Goal: Use online tool/utility: Utilize a website feature to perform a specific function

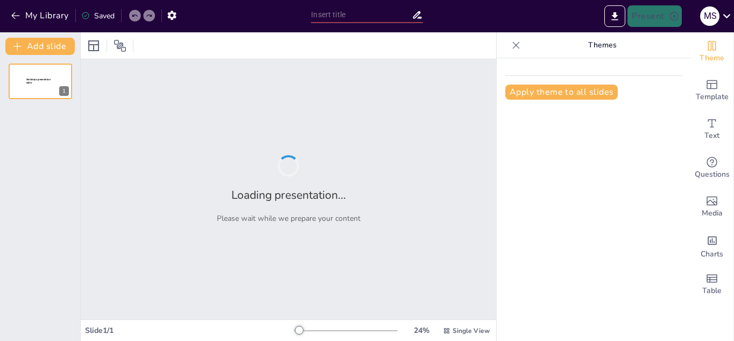
type input "استراتيجيات فعالة للبيع عبر الإنترنت"
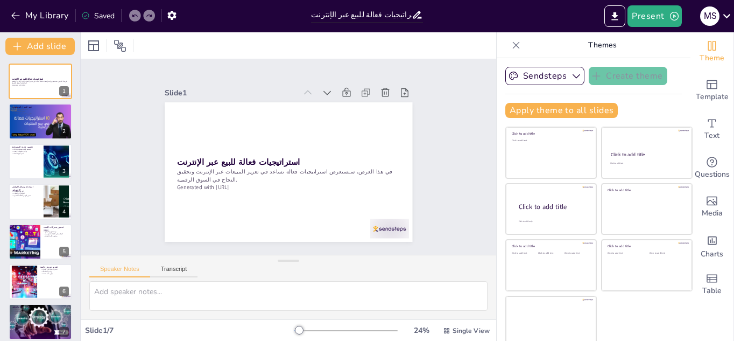
scroll to position [6, 0]
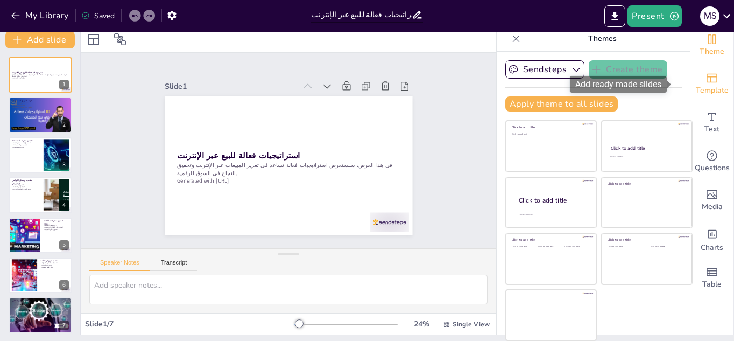
click at [706, 80] on icon "Add ready made slides" at bounding box center [712, 78] width 13 height 13
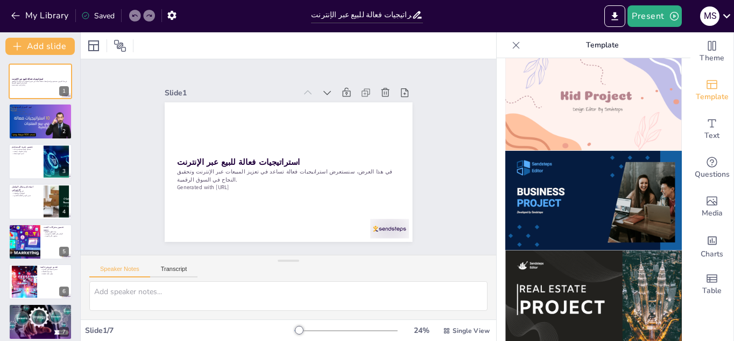
scroll to position [825, 0]
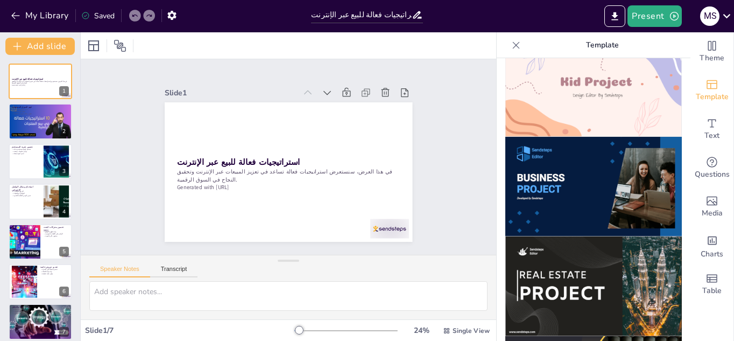
click at [615, 173] on img at bounding box center [594, 187] width 177 height 100
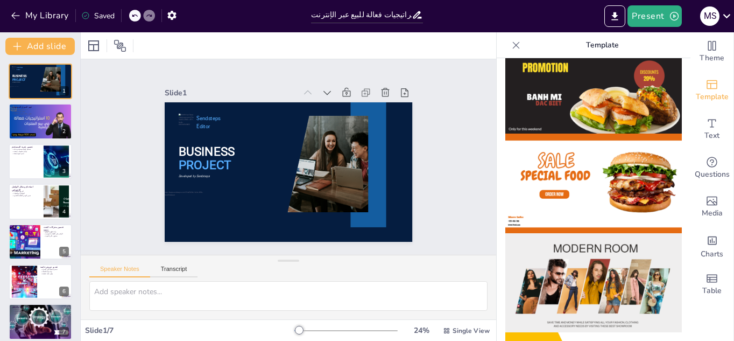
scroll to position [0, 0]
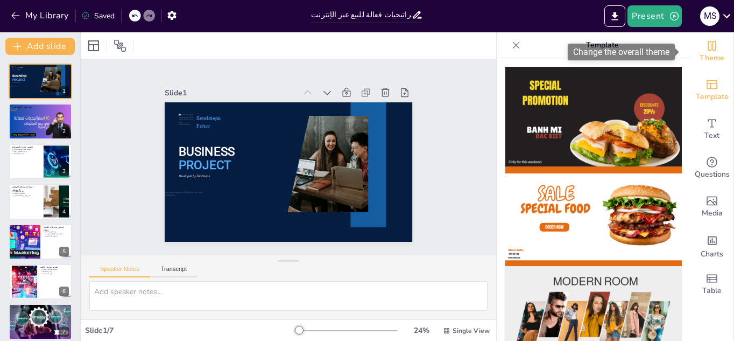
click at [702, 52] on span "Theme" at bounding box center [712, 58] width 25 height 12
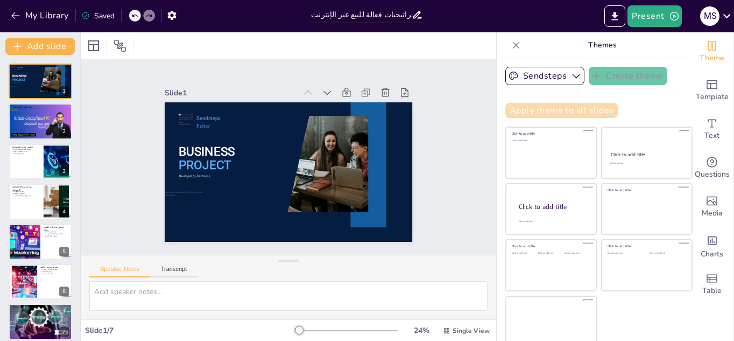
click at [506, 111] on button "Apply theme to all slides" at bounding box center [562, 110] width 113 height 15
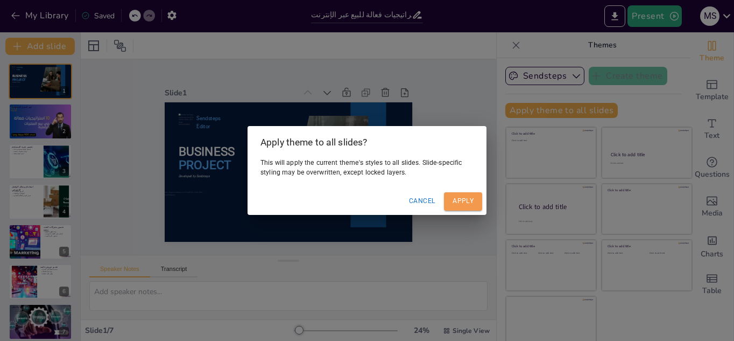
click at [467, 205] on button "Apply" at bounding box center [463, 201] width 38 height 18
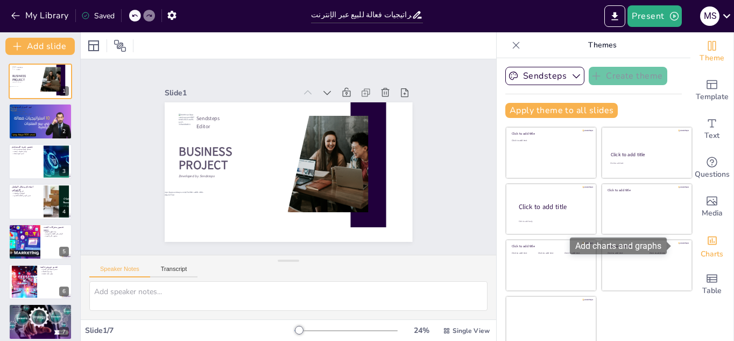
click at [707, 246] on icon "Add charts and graphs" at bounding box center [712, 240] width 11 height 11
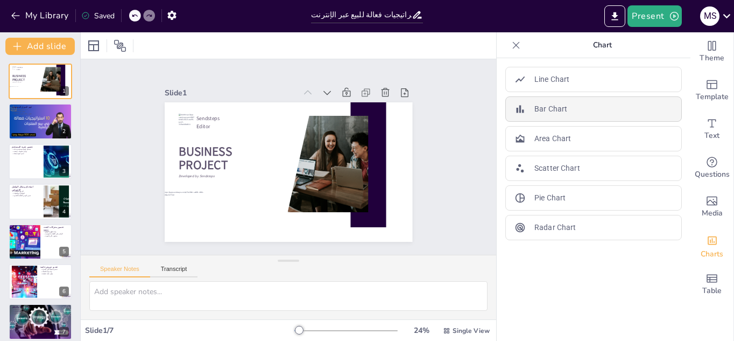
click at [639, 101] on div "Bar Chart" at bounding box center [594, 108] width 177 height 25
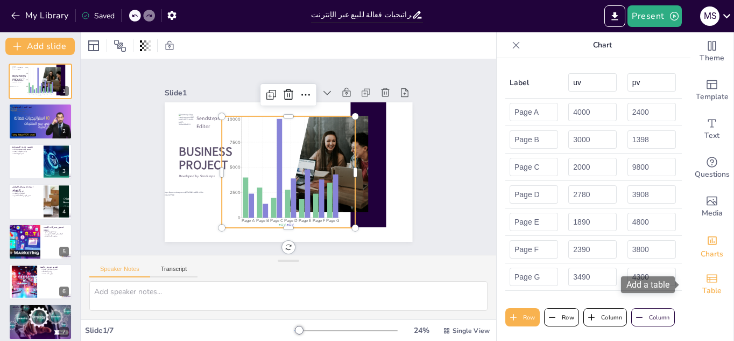
click at [707, 277] on icon "Add a table" at bounding box center [712, 278] width 11 height 8
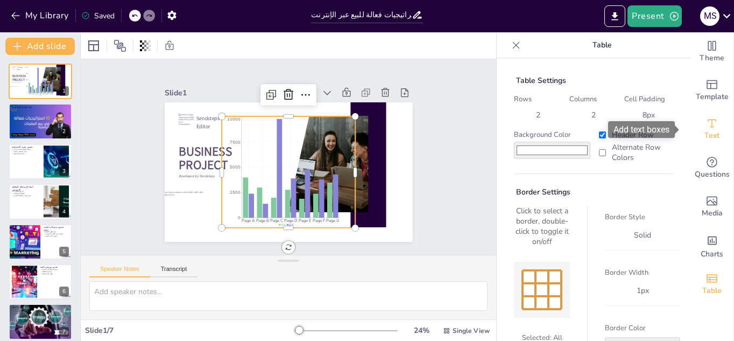
click at [706, 123] on icon "Add text boxes" at bounding box center [712, 123] width 13 height 13
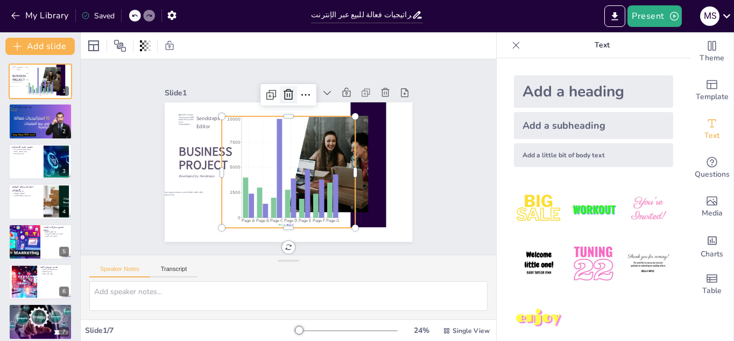
click at [272, 205] on icon at bounding box center [263, 213] width 17 height 17
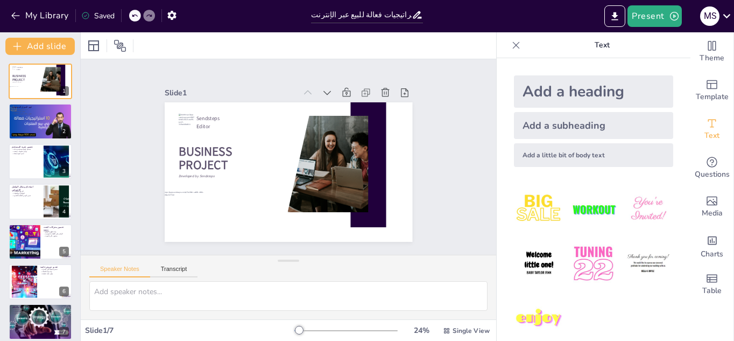
click at [511, 44] on icon at bounding box center [516, 45] width 11 height 11
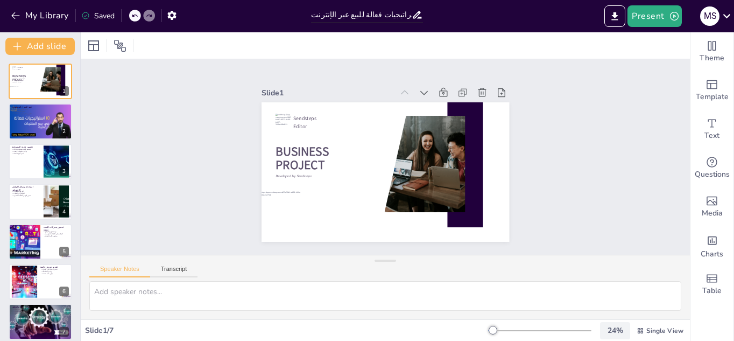
click at [614, 331] on div "24 %" at bounding box center [616, 330] width 26 height 10
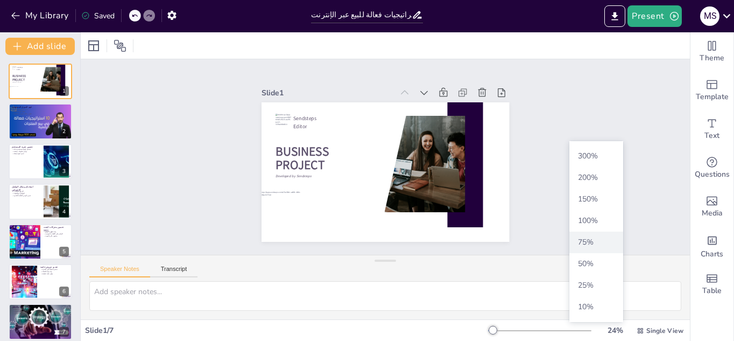
click at [580, 246] on span "75 %" at bounding box center [596, 242] width 45 height 10
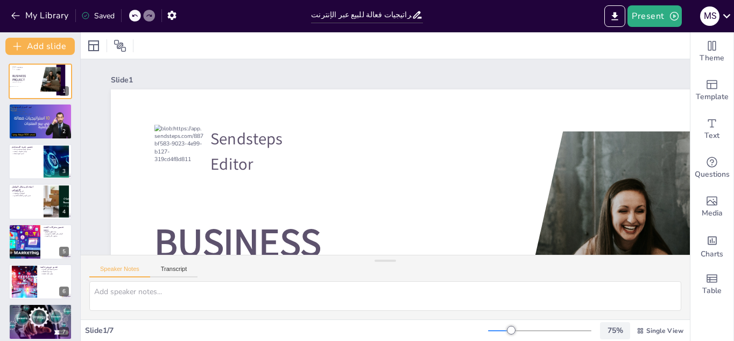
click at [604, 337] on div "75 %" at bounding box center [615, 330] width 30 height 17
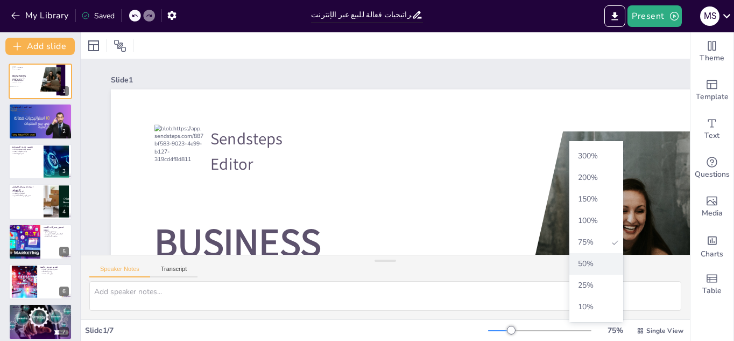
click at [591, 260] on span "50 %" at bounding box center [596, 263] width 45 height 10
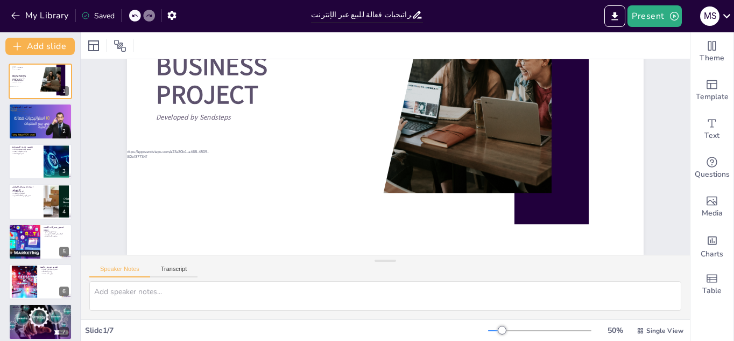
scroll to position [104, 0]
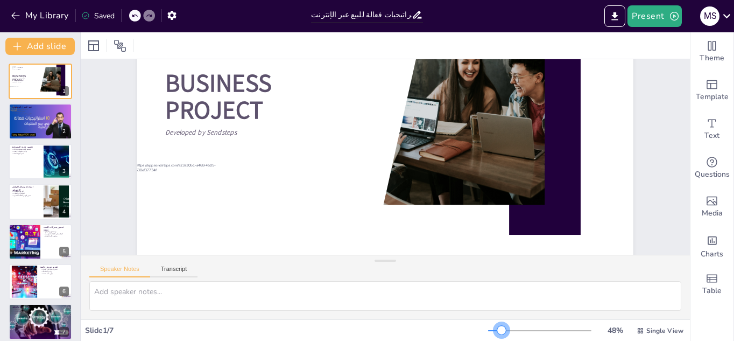
click at [498, 332] on div at bounding box center [502, 330] width 9 height 9
click at [41, 115] on button at bounding box center [47, 113] width 13 height 13
type textarea "تحديد السوق المستهدف يعد خطوة حاسمة في أي استراتيجية تسويقية. يساعد ذلك على فهم…"
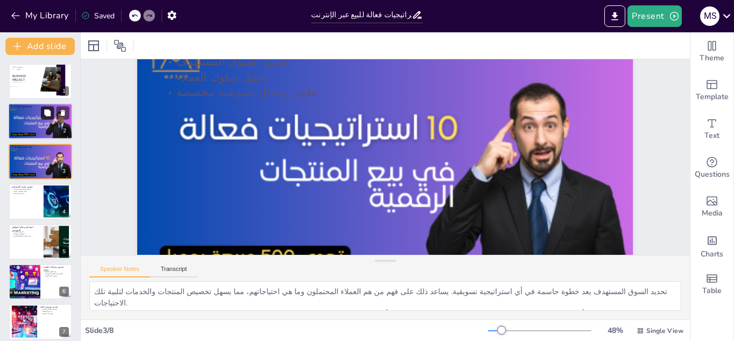
scroll to position [22, 0]
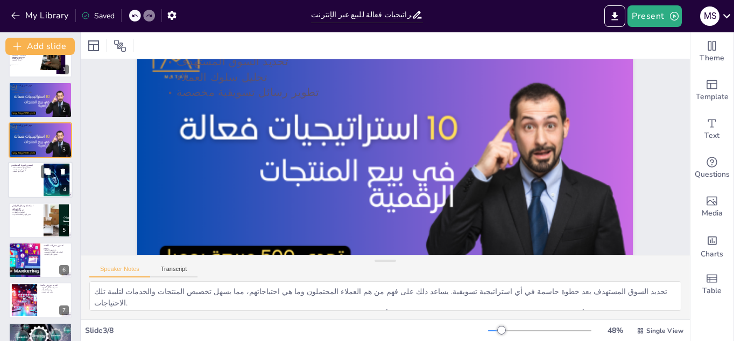
click at [40, 195] on div at bounding box center [40, 180] width 65 height 37
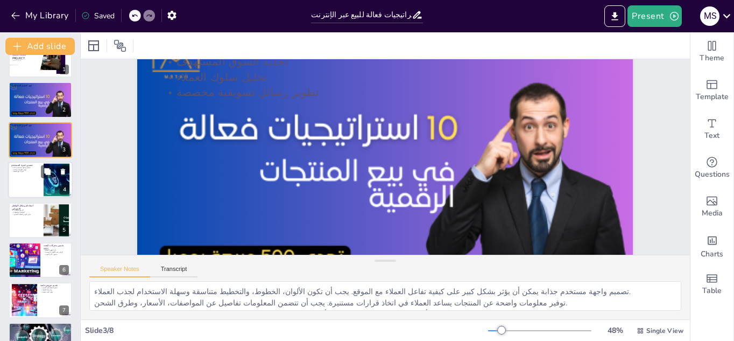
scroll to position [0, 0]
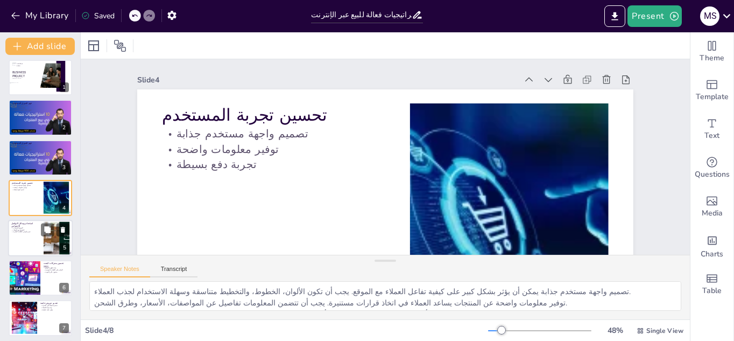
click at [40, 225] on div at bounding box center [40, 238] width 65 height 37
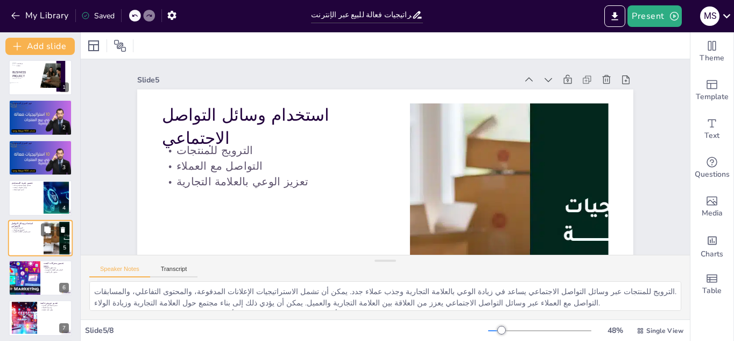
scroll to position [44, 0]
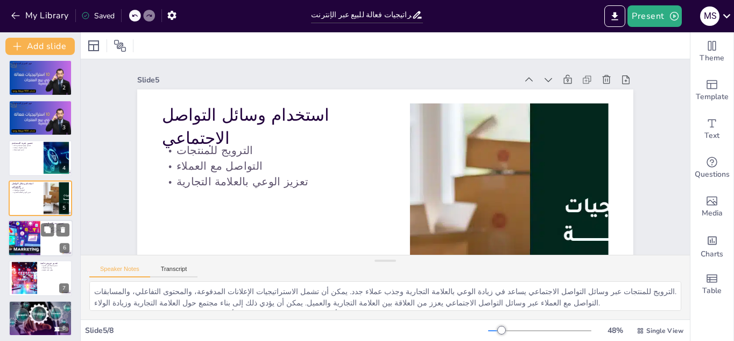
click at [27, 233] on div at bounding box center [24, 238] width 64 height 37
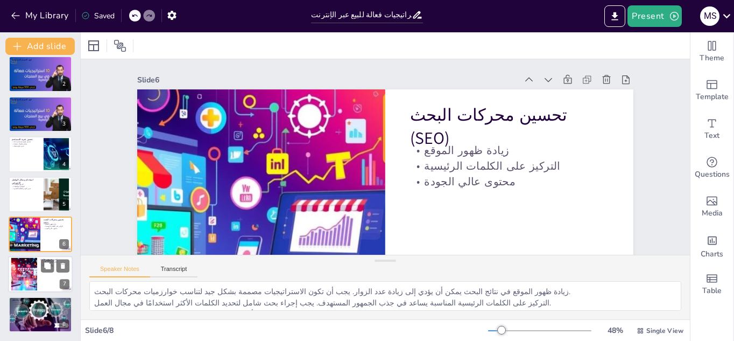
click at [23, 272] on div at bounding box center [25, 274] width 58 height 33
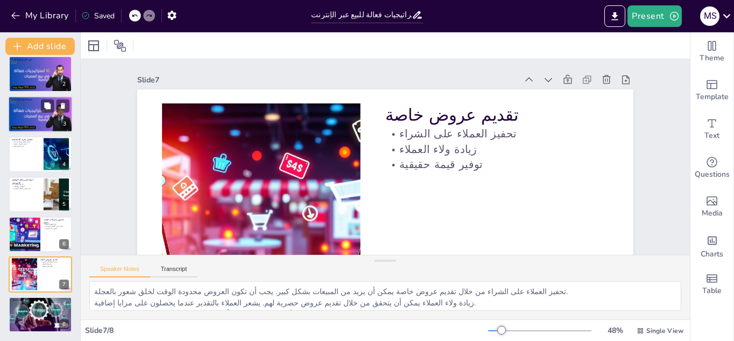
click at [38, 120] on div at bounding box center [40, 114] width 65 height 37
type textarea "تحديد السوق المستهدف يعد خطوة حاسمة في أي استراتيجية تسويقية. يساعد ذلك على فهم…"
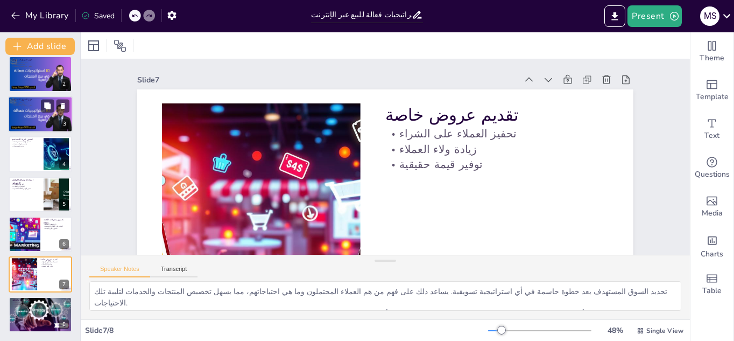
scroll to position [0, 0]
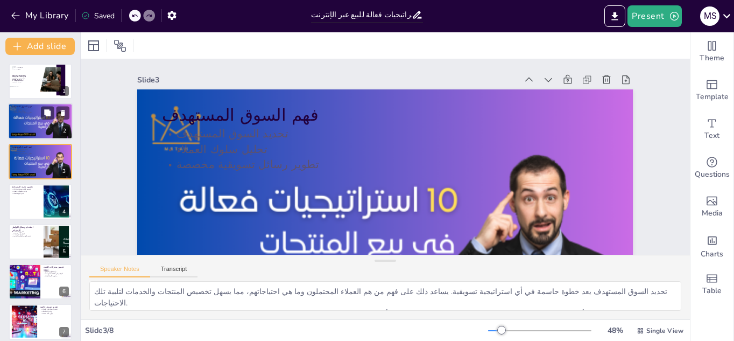
click at [34, 116] on div at bounding box center [40, 121] width 65 height 37
click at [29, 123] on div at bounding box center [40, 121] width 65 height 37
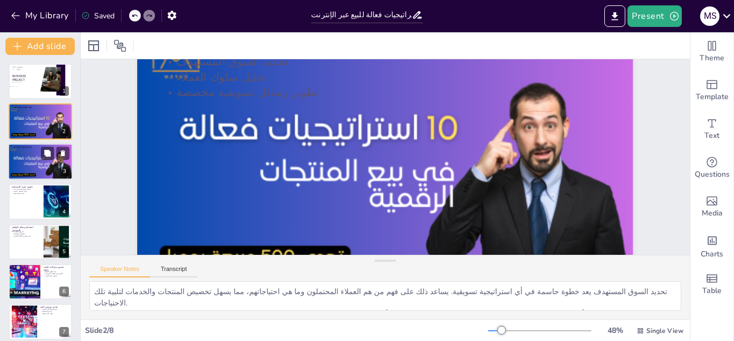
click at [25, 169] on div at bounding box center [40, 161] width 65 height 37
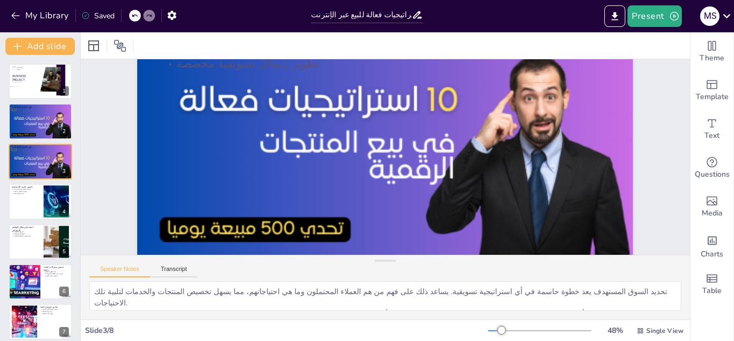
scroll to position [122, 0]
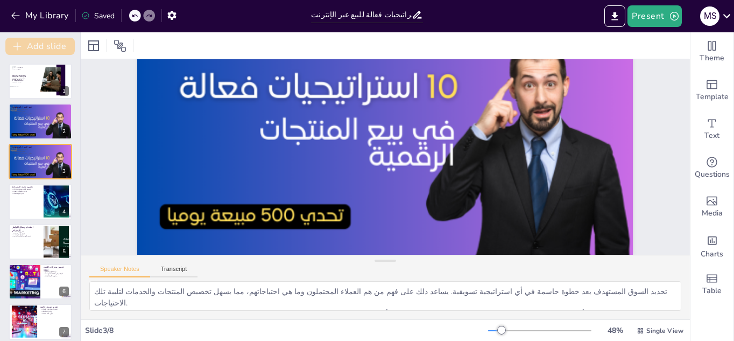
click at [48, 44] on button "Add slide" at bounding box center [39, 46] width 69 height 17
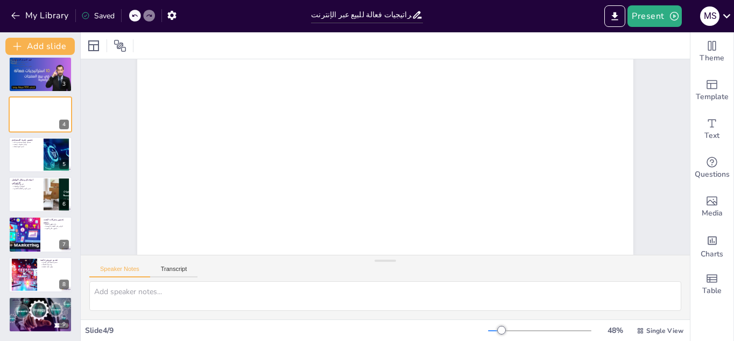
scroll to position [0, 0]
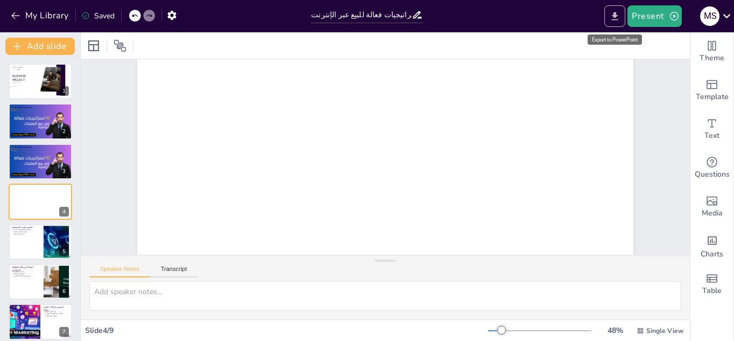
click at [617, 18] on icon "Export to PowerPoint" at bounding box center [615, 16] width 6 height 8
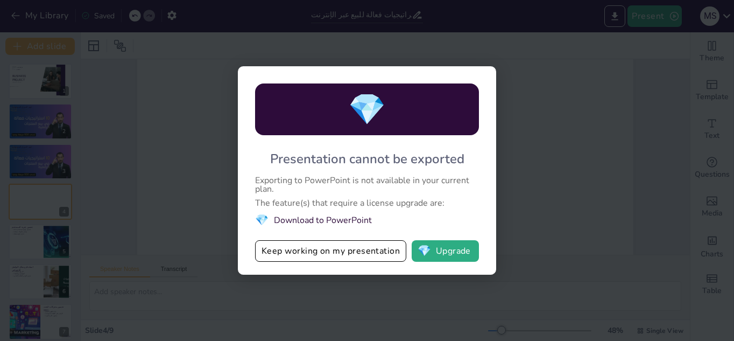
click at [524, 154] on div "💎 Presentation cannot be exported Exporting to PowerPoint is not available in y…" at bounding box center [367, 170] width 734 height 341
click at [591, 120] on div "💎 Presentation cannot be exported Exporting to PowerPoint is not available in y…" at bounding box center [367, 170] width 734 height 341
click at [423, 254] on span "💎" at bounding box center [424, 251] width 13 height 11
